Goal: Transaction & Acquisition: Purchase product/service

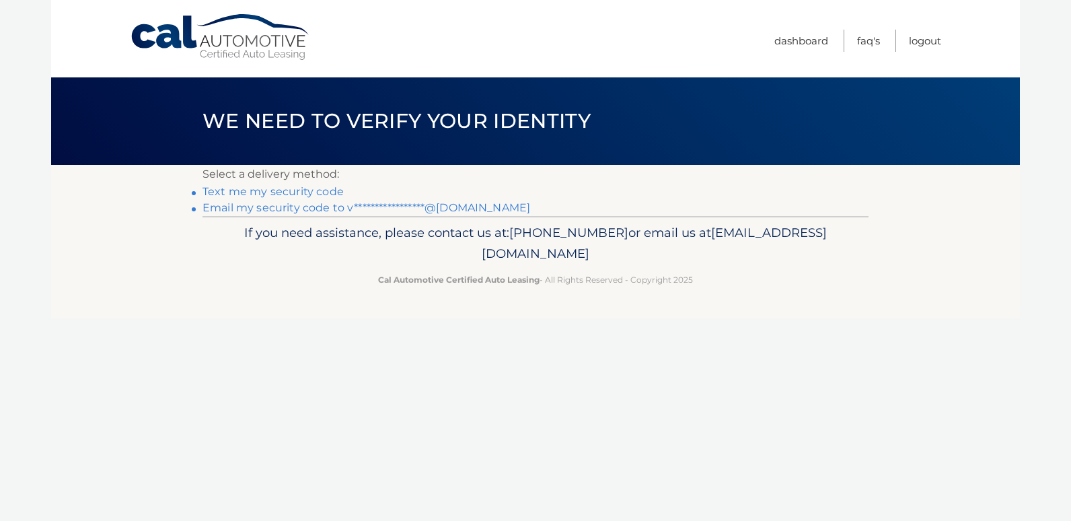
click at [248, 192] on link "Text me my security code" at bounding box center [272, 191] width 141 height 13
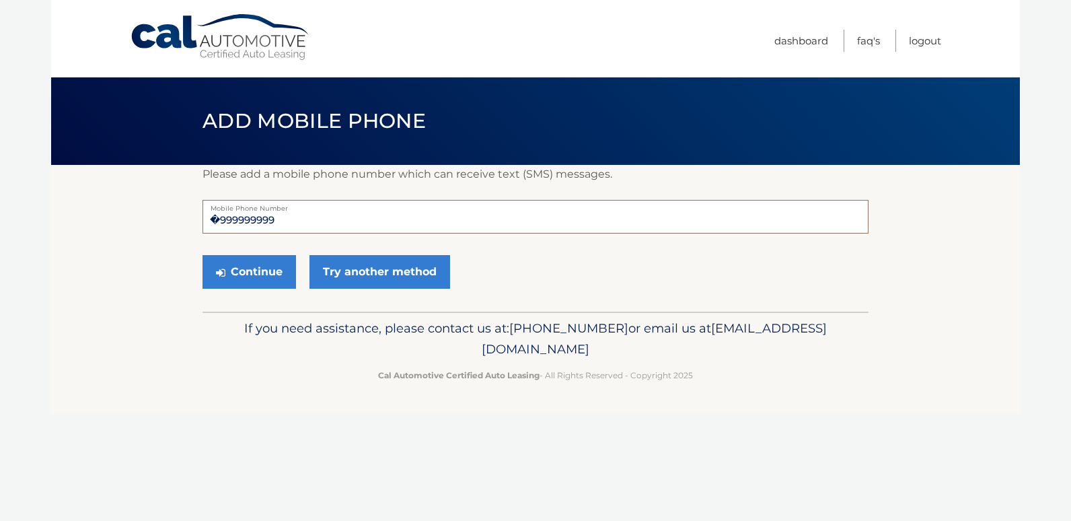
click at [286, 219] on input "�999999999" at bounding box center [535, 217] width 666 height 34
drag, startPoint x: 288, startPoint y: 219, endPoint x: 80, endPoint y: 225, distance: 207.9
click at [80, 225] on section "Please add a mobile phone number which can receive text (SMS) messages. �999999…" at bounding box center [535, 238] width 969 height 147
type input "3055467418"
click at [260, 266] on button "Continue" at bounding box center [249, 272] width 94 height 34
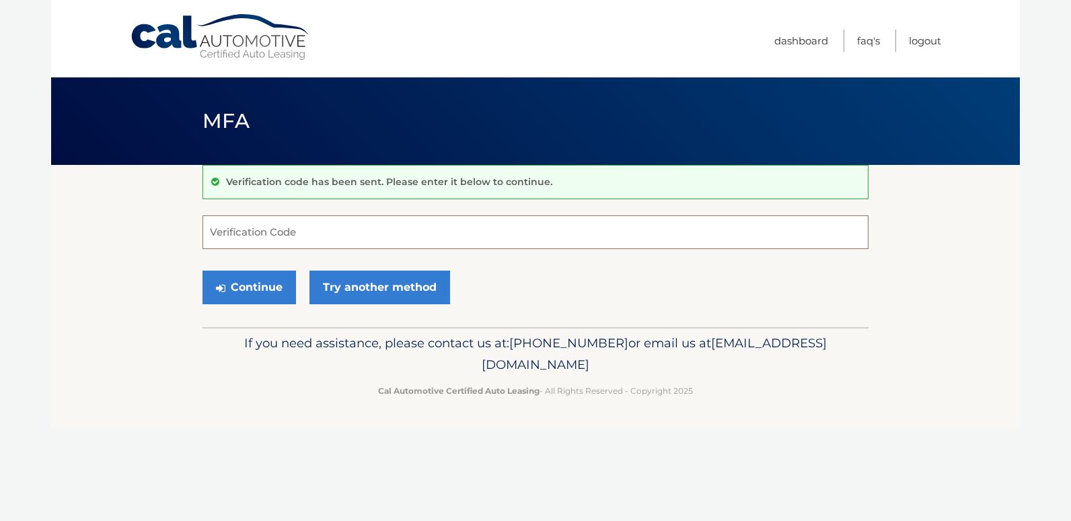
click at [259, 219] on input "Verification Code" at bounding box center [535, 232] width 666 height 34
type input "333571"
click at [241, 282] on button "Continue" at bounding box center [249, 287] width 94 height 34
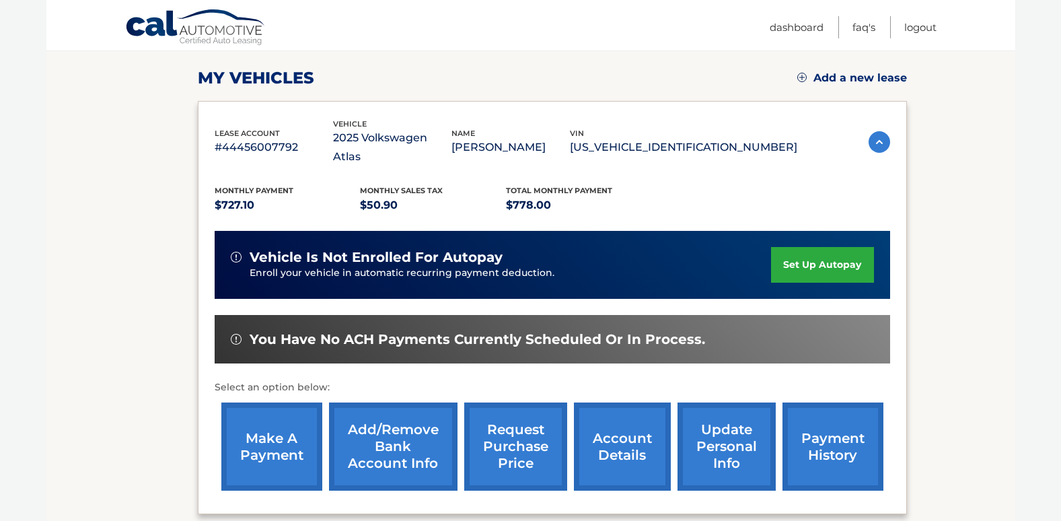
scroll to position [269, 0]
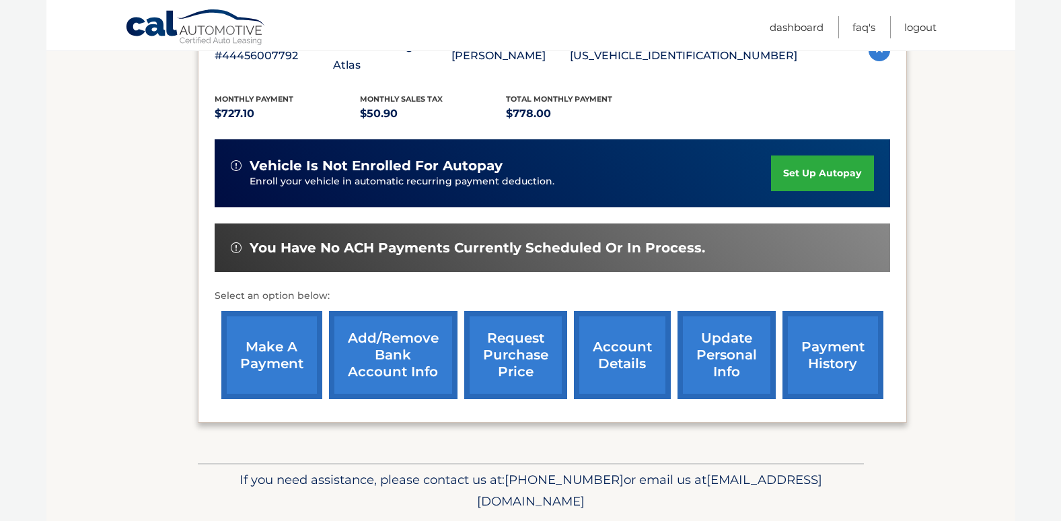
click at [279, 348] on link "make a payment" at bounding box center [271, 355] width 101 height 88
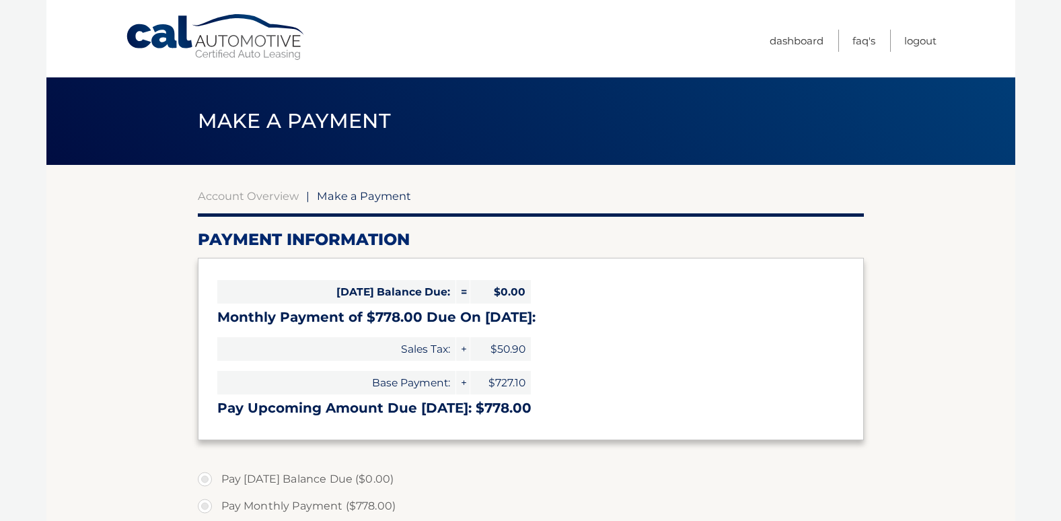
select select "ZDdhMmI1MGUtZmQ3YS00NDAyLWE3YmYtMjRjYWRhODFiM2Fl"
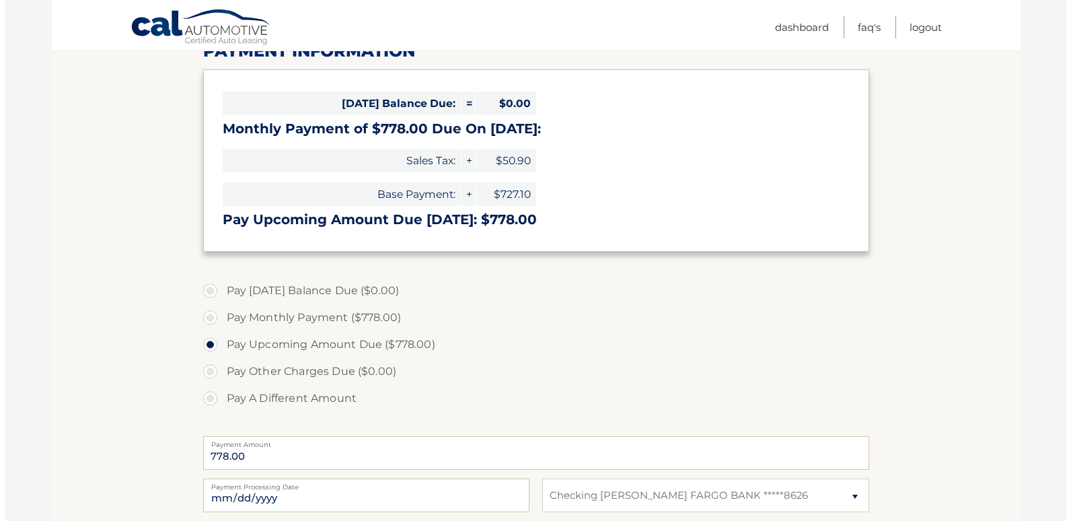
scroll to position [336, 0]
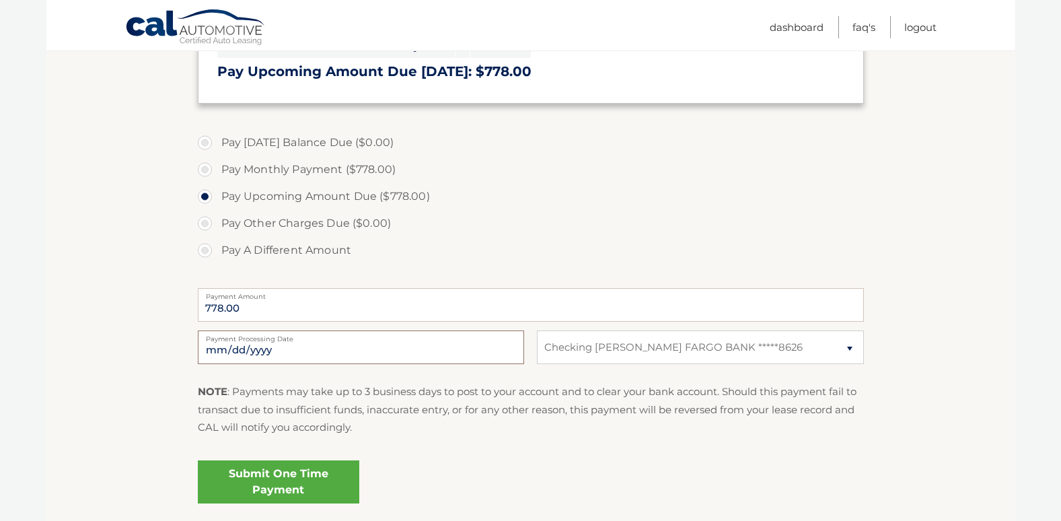
click at [476, 348] on input "2025-10-06" at bounding box center [361, 347] width 326 height 34
type input "2025-10-08"
click at [330, 465] on link "Submit One Time Payment" at bounding box center [278, 481] width 161 height 43
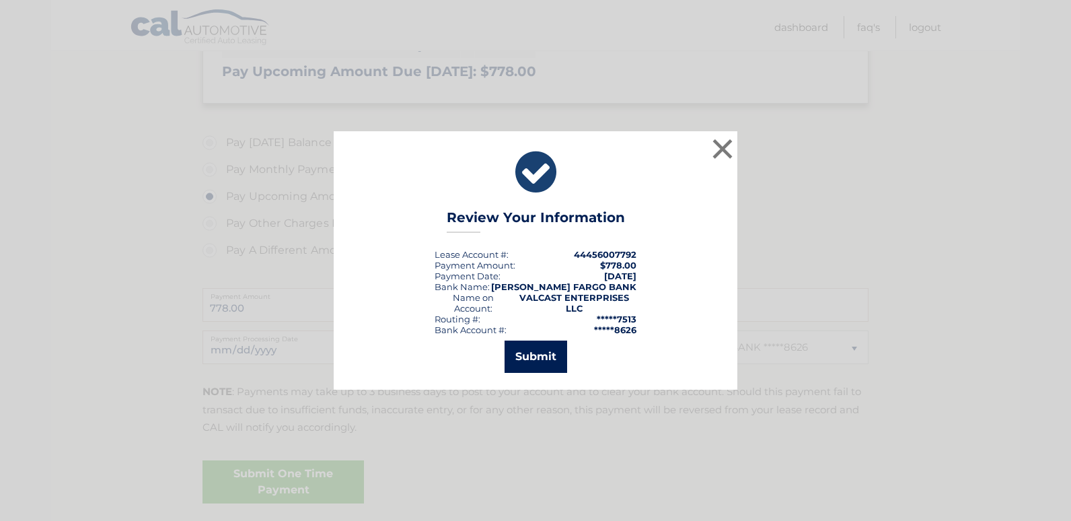
click at [541, 348] on button "Submit" at bounding box center [536, 356] width 63 height 32
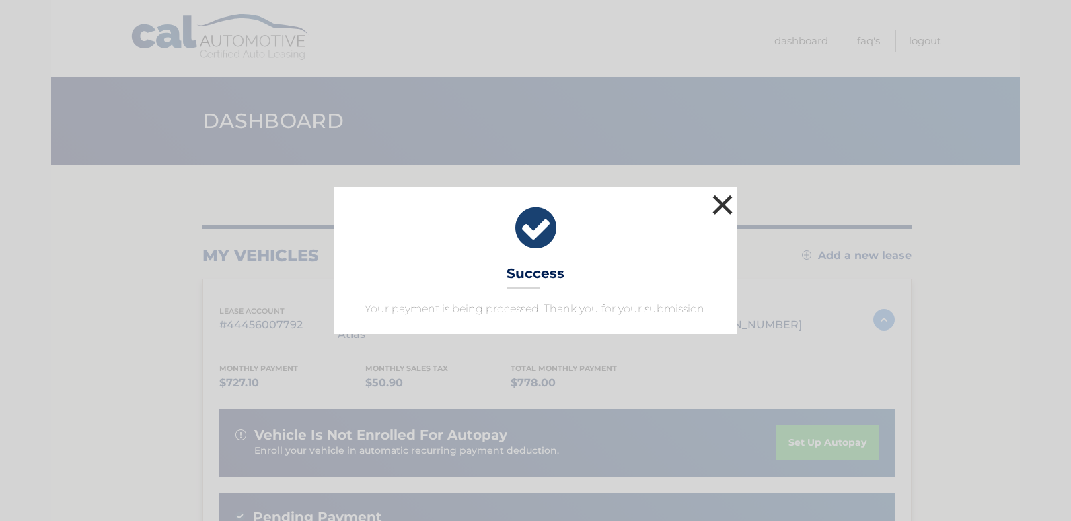
click at [723, 202] on button "×" at bounding box center [722, 204] width 27 height 27
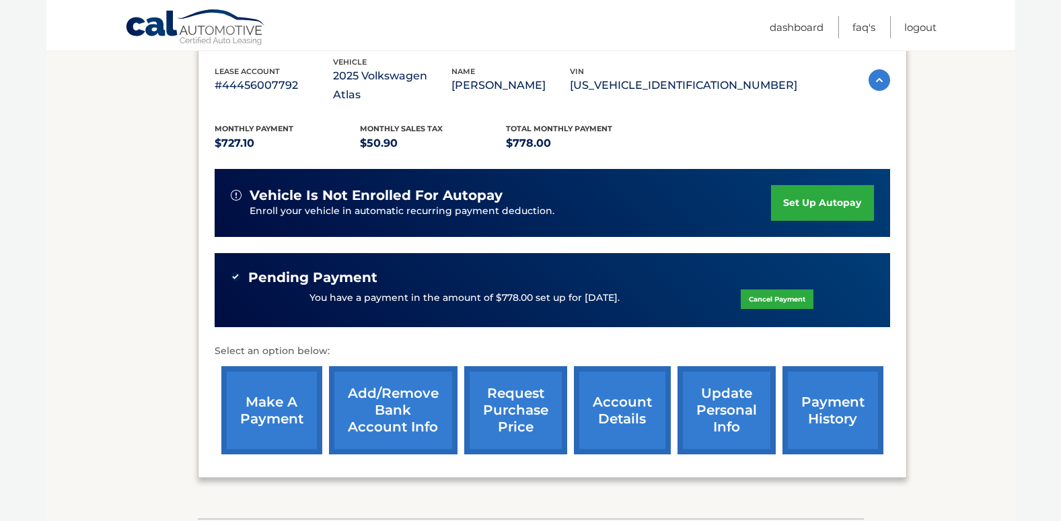
scroll to position [320, 0]
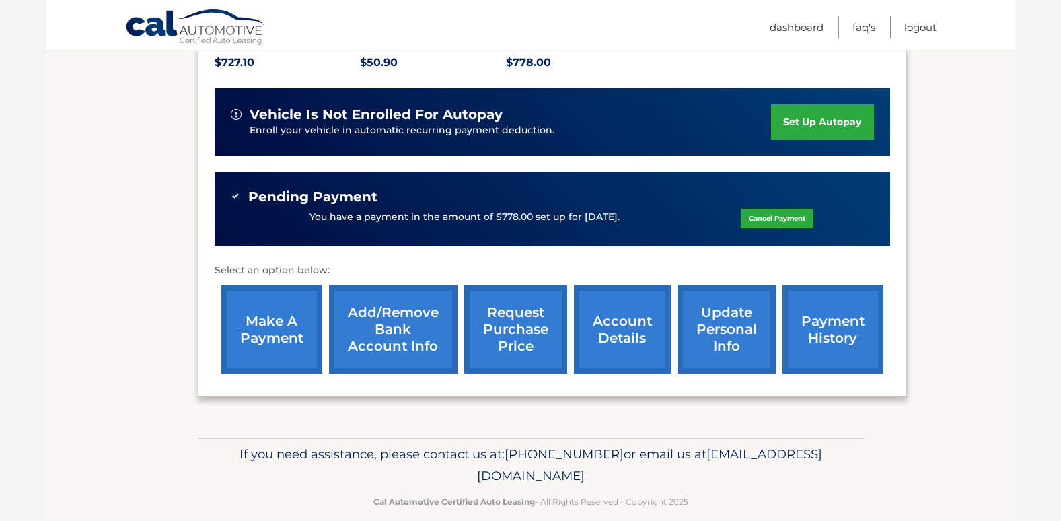
click at [849, 318] on link "payment history" at bounding box center [832, 329] width 101 height 88
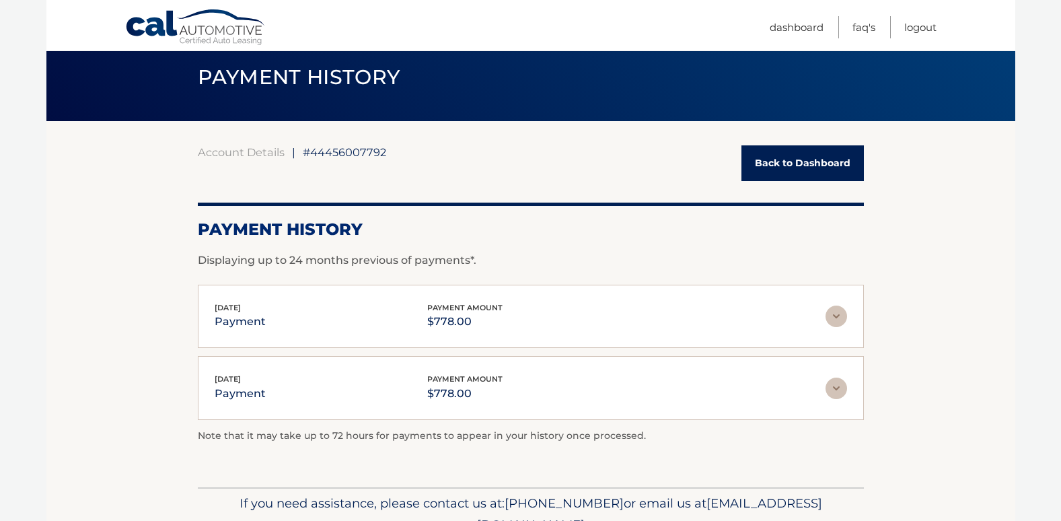
scroll to position [67, 0]
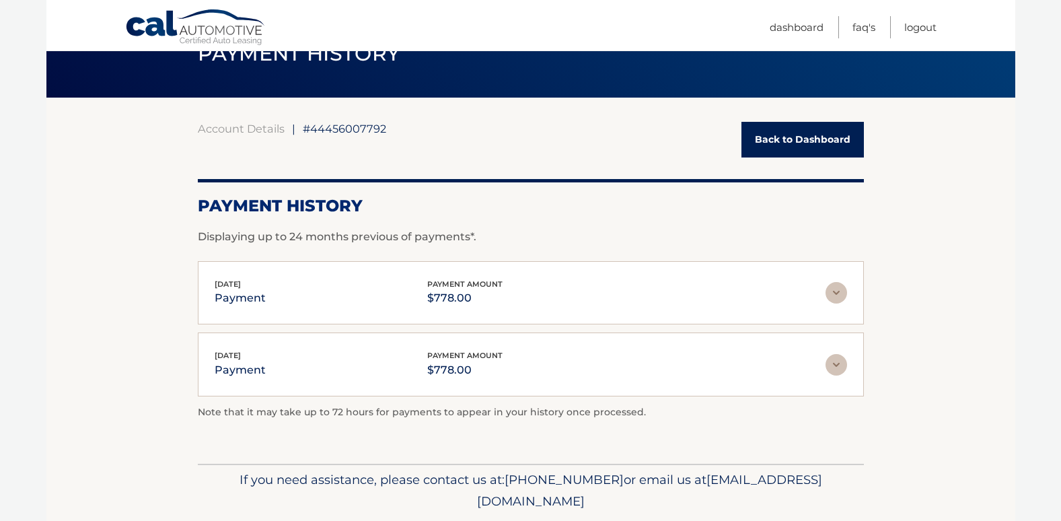
click at [837, 366] on img at bounding box center [836, 365] width 22 height 22
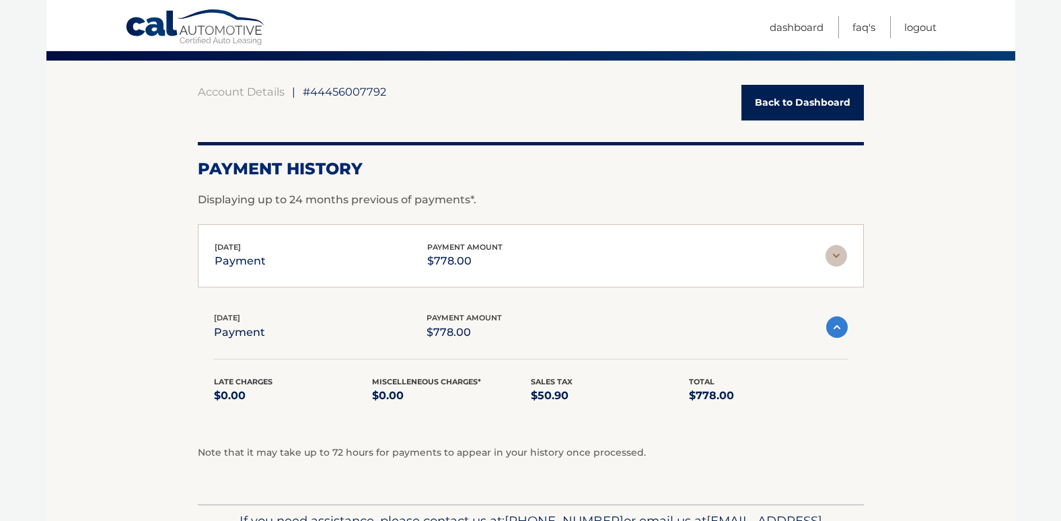
scroll to position [135, 0]
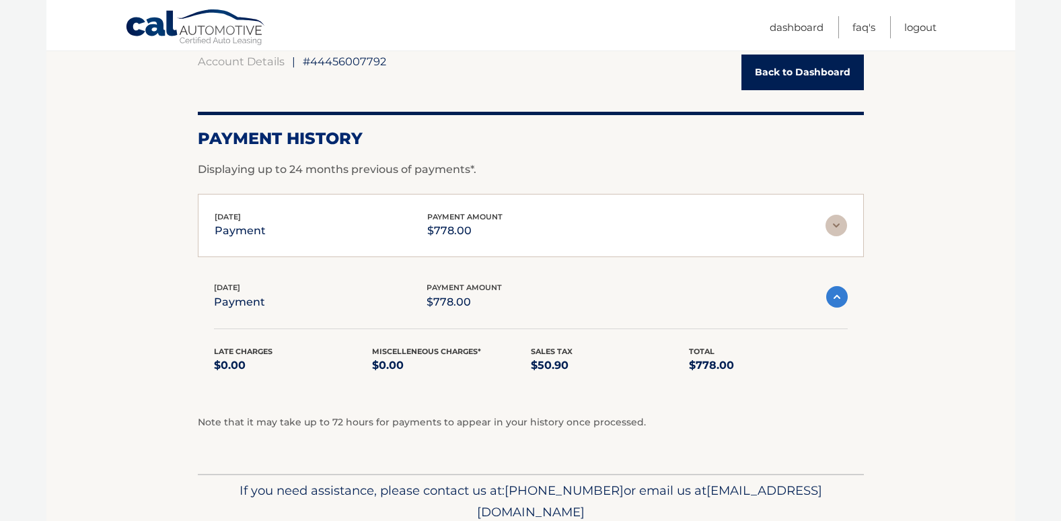
click at [839, 224] on img at bounding box center [836, 226] width 22 height 22
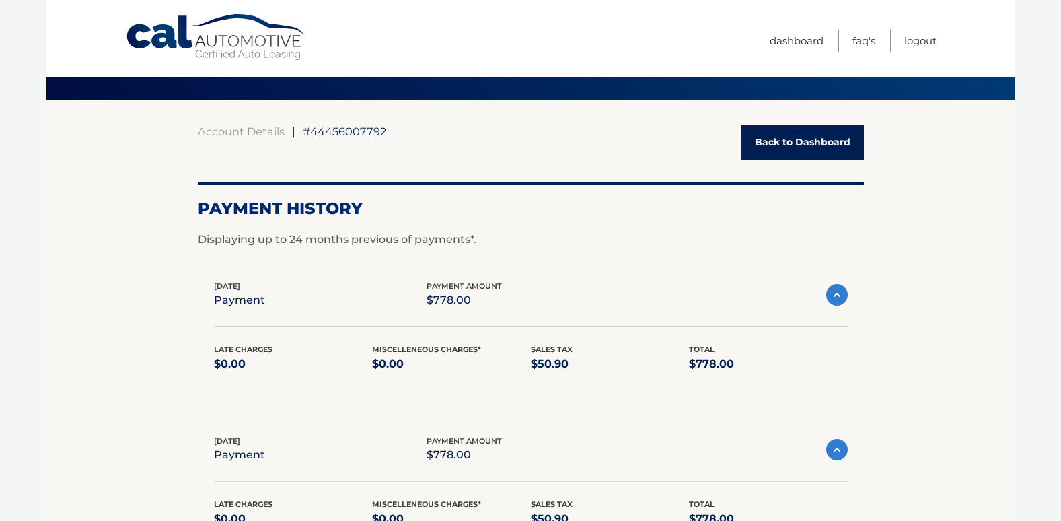
scroll to position [0, 0]
